Goal: Find specific page/section: Find specific page/section

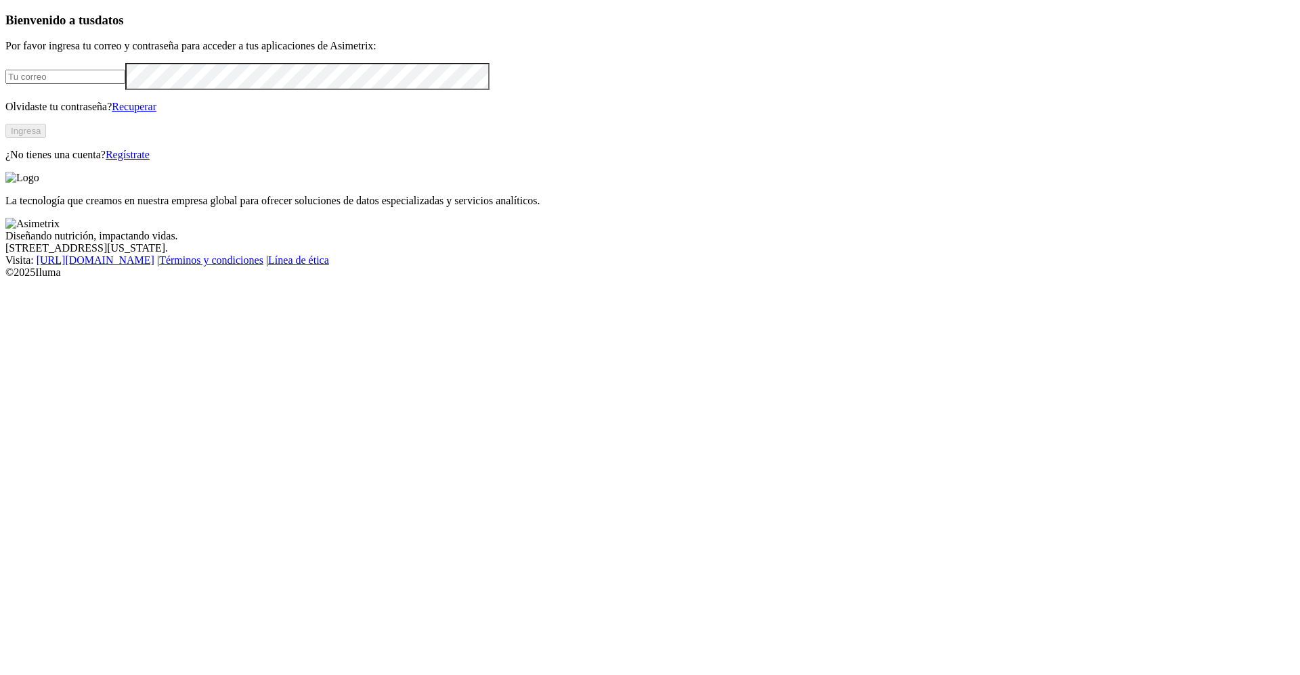
type input "[PERSON_NAME][EMAIL_ADDRESS][PERSON_NAME][DOMAIN_NAME]"
click at [46, 138] on button "Ingresa" at bounding box center [25, 131] width 41 height 14
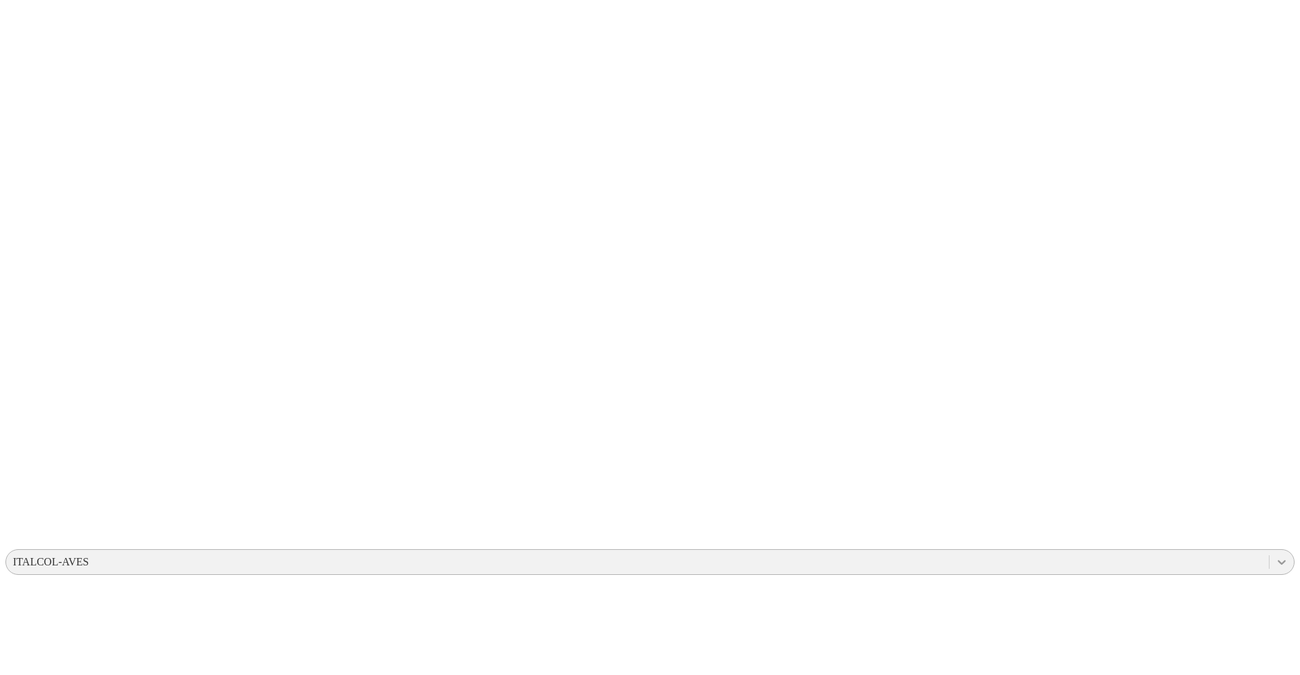
click at [1274, 556] on icon at bounding box center [1281, 563] width 14 height 14
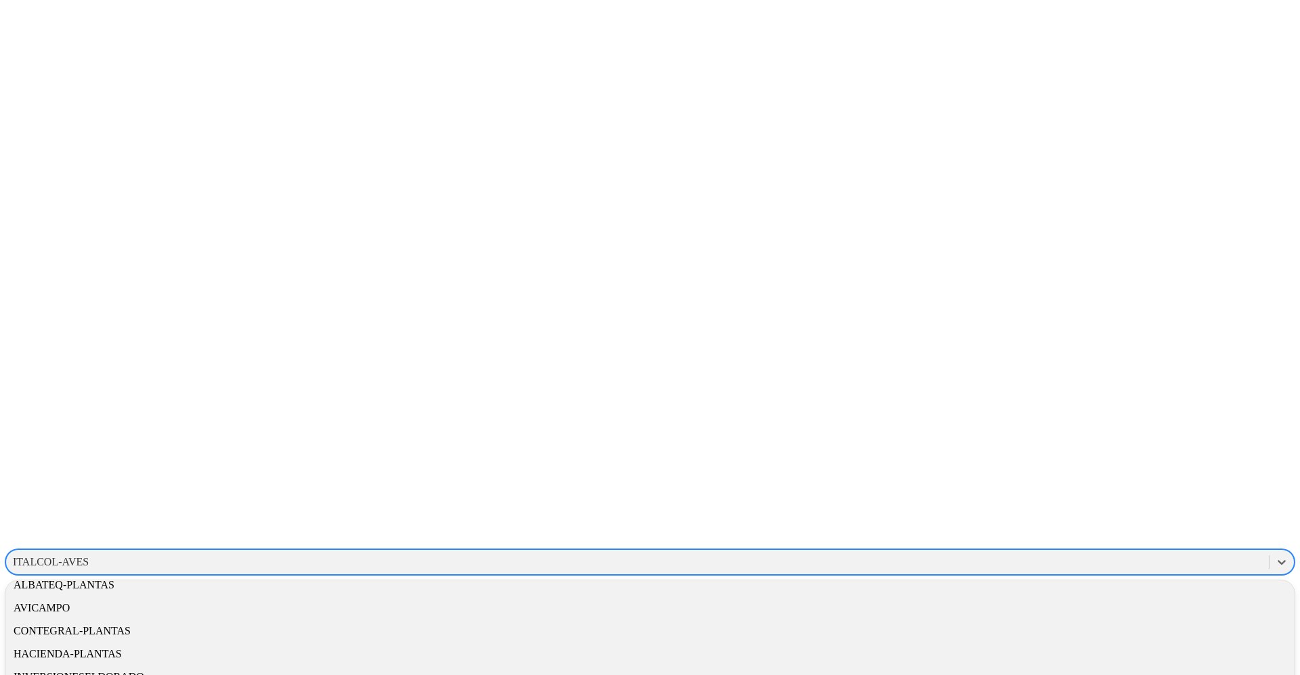
scroll to position [73, 0]
click at [1105, 620] on div "CONTEGRAL-PLANTAS" at bounding box center [649, 631] width 1289 height 23
